Goal: Book appointment/travel/reservation

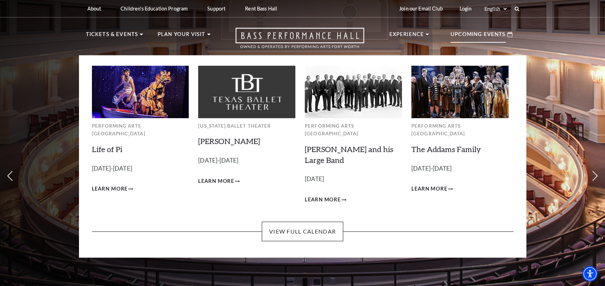
click at [481, 35] on p "Upcoming Events" at bounding box center [477, 36] width 55 height 13
click at [464, 44] on div "Upcoming Events" at bounding box center [481, 34] width 76 height 20
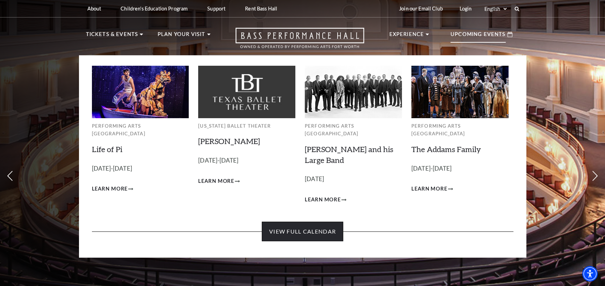
click at [328, 232] on link "View Full Calendar" at bounding box center [302, 231] width 81 height 20
click at [304, 221] on link "View Full Calendar" at bounding box center [302, 231] width 81 height 20
click at [292, 227] on link "View Full Calendar" at bounding box center [302, 231] width 81 height 20
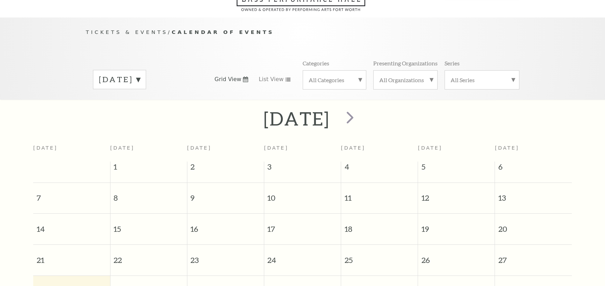
scroll to position [62, 0]
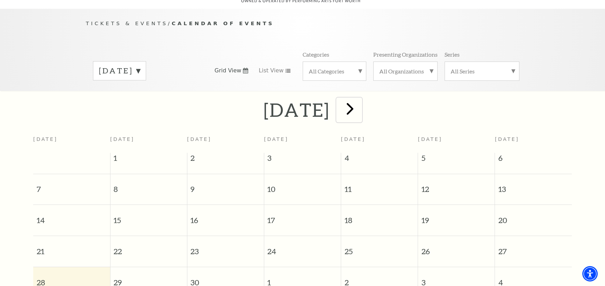
click at [360, 98] on span "next" at bounding box center [350, 108] width 20 height 20
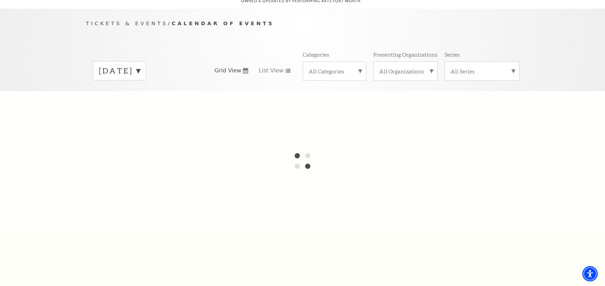
click at [140, 66] on label "September 2025" at bounding box center [119, 70] width 41 height 11
click at [120, 122] on div at bounding box center [302, 161] width 605 height 140
click at [113, 124] on div at bounding box center [302, 161] width 605 height 140
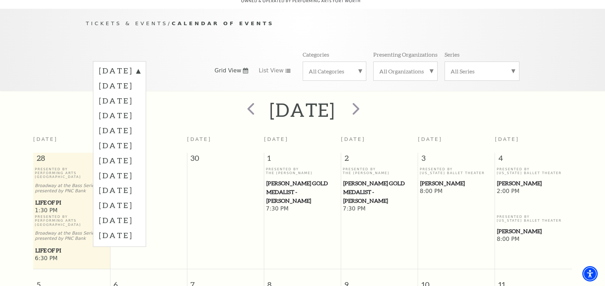
click at [110, 123] on label "January 2026" at bounding box center [119, 130] width 41 height 15
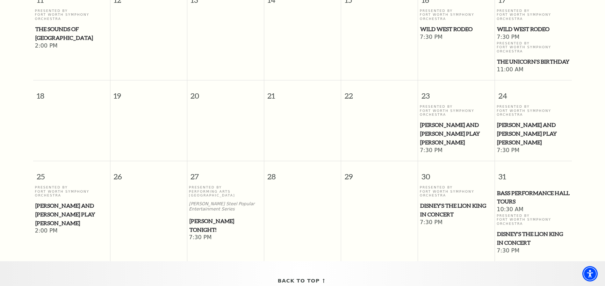
scroll to position [355, 0]
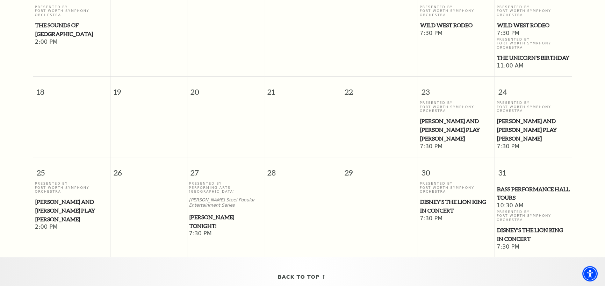
click at [328, 210] on td at bounding box center [302, 215] width 77 height 69
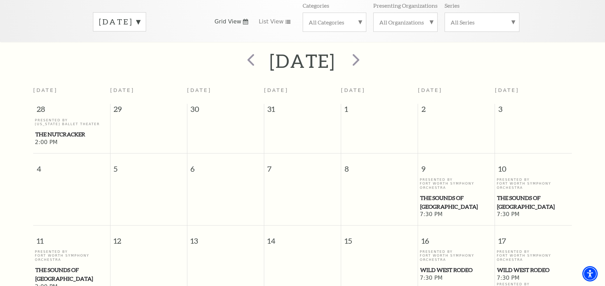
scroll to position [107, 0]
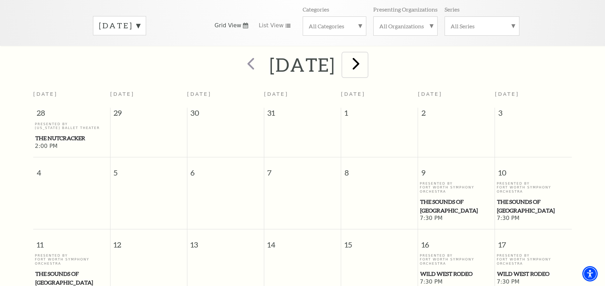
click at [366, 61] on span "next" at bounding box center [356, 63] width 20 height 20
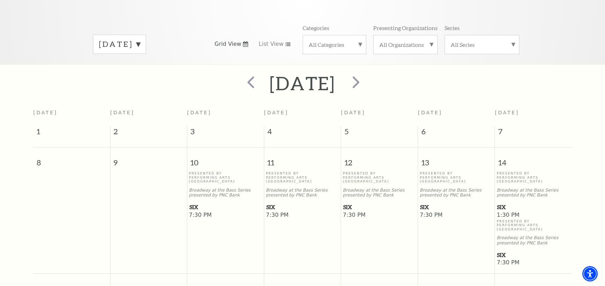
scroll to position [85, 0]
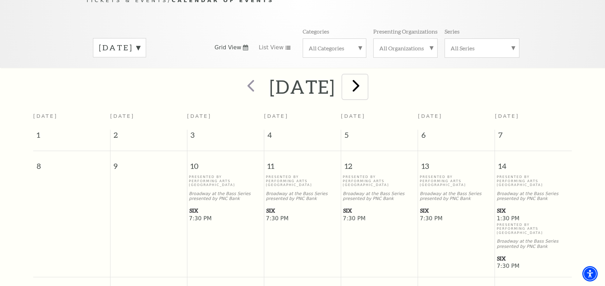
click at [366, 79] on span "next" at bounding box center [356, 85] width 20 height 20
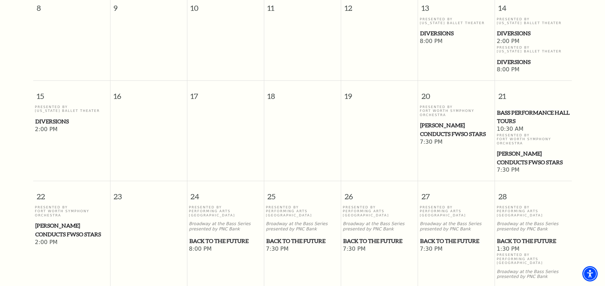
scroll to position [297, 0]
